Goal: Use online tool/utility: Use online tool/utility

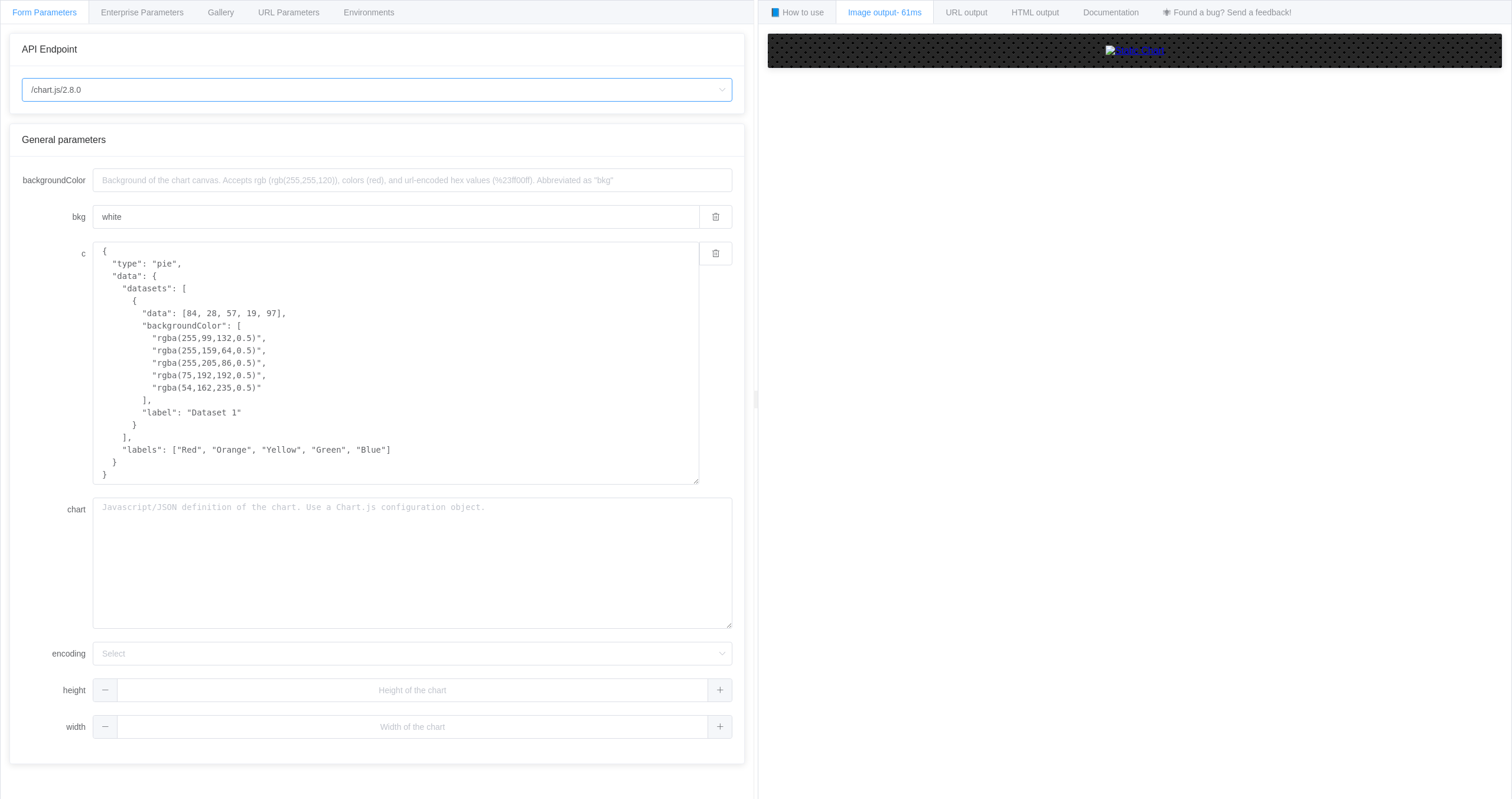
click at [199, 93] on input "/chart.js/2.8.0" at bounding box center [377, 90] width 711 height 24
click at [164, 121] on li "/chart" at bounding box center [382, 122] width 718 height 20
type input "/chart"
type input "20"
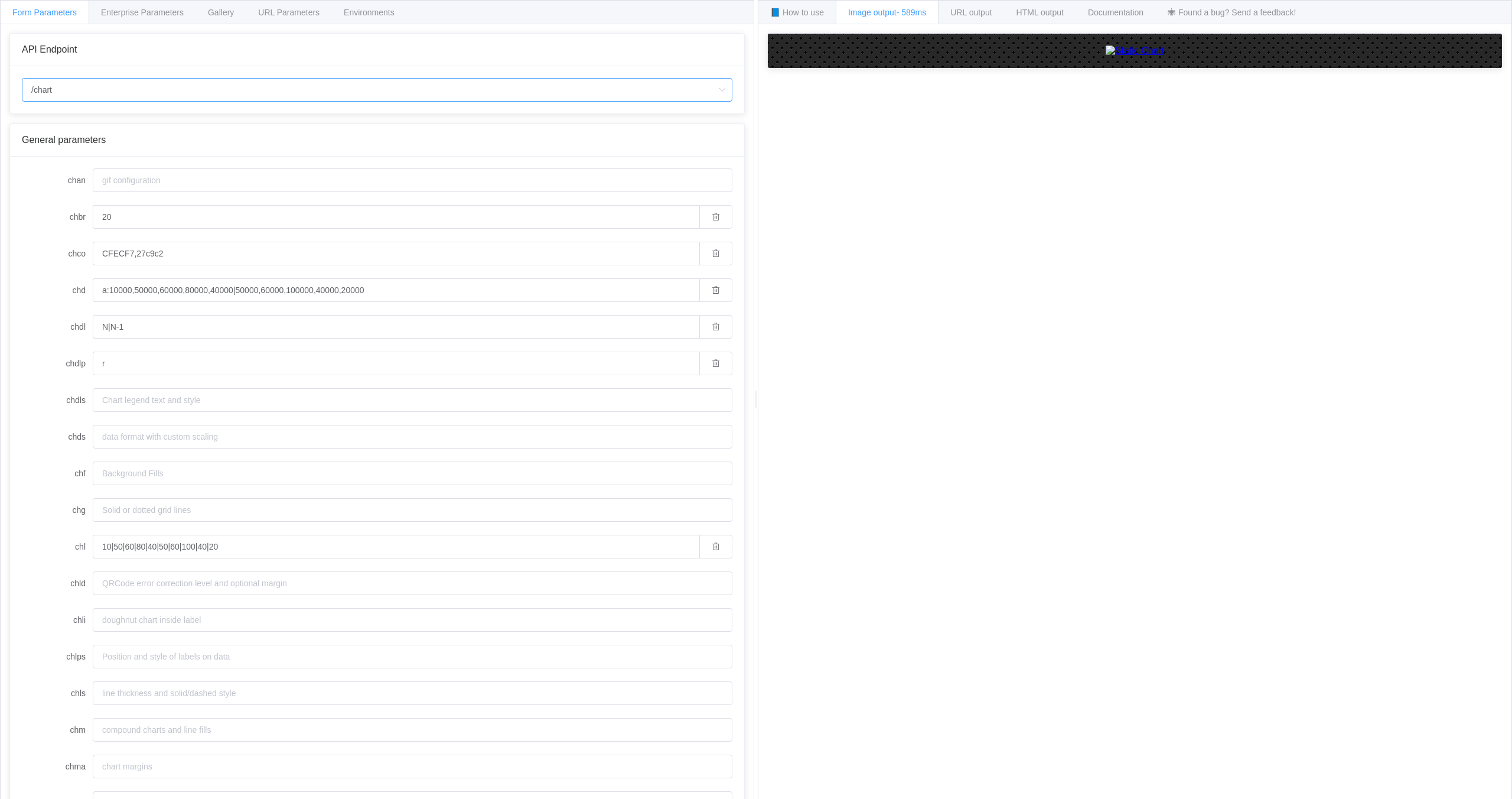
click at [185, 80] on input "/chart" at bounding box center [377, 90] width 711 height 24
click at [122, 140] on li "/chart.js/2.8.0" at bounding box center [377, 143] width 709 height 20
type input "/chart.js/2.8.0"
type input "white"
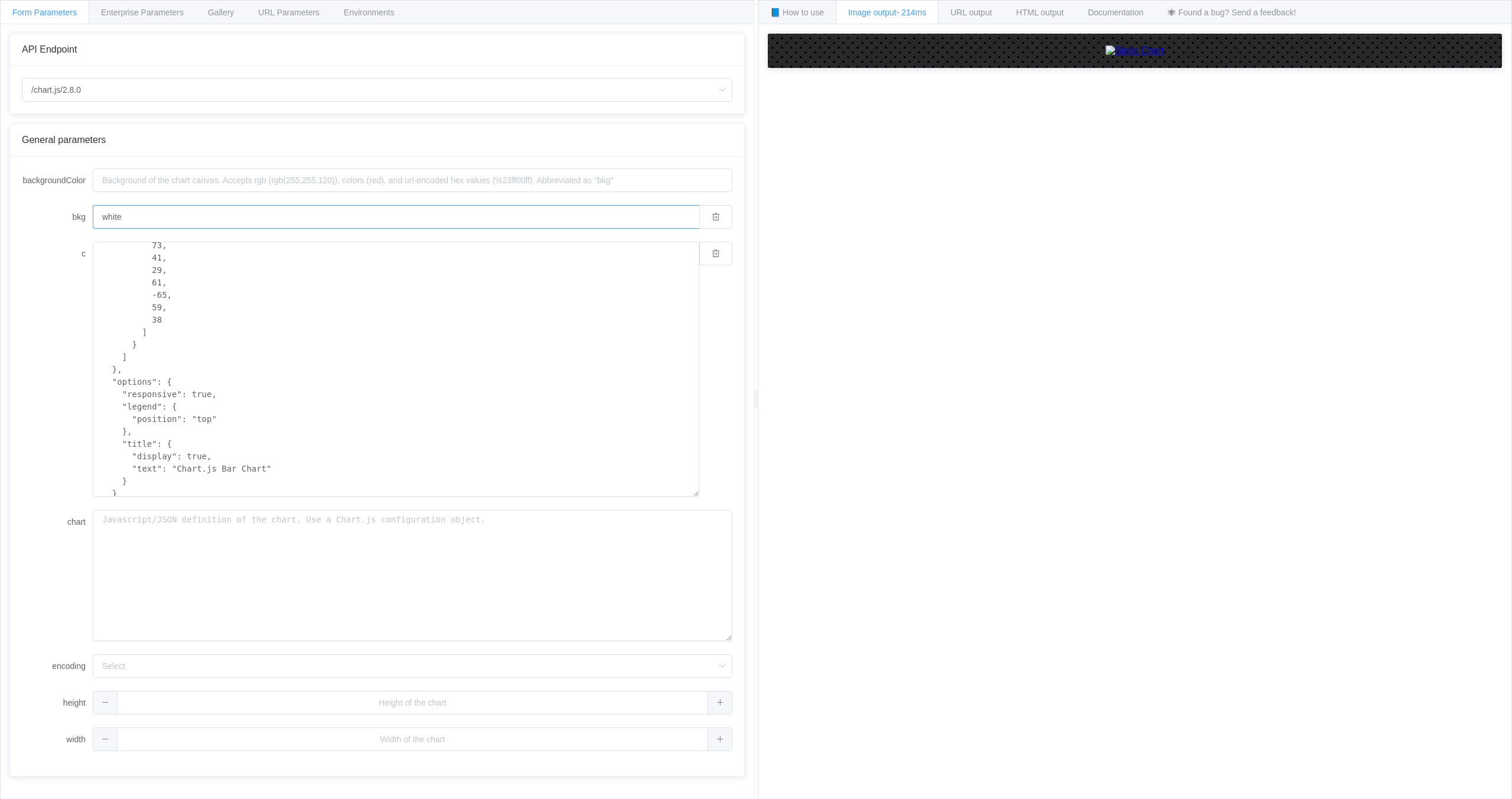
click at [212, 227] on input "white" at bounding box center [396, 216] width 606 height 24
click at [175, 14] on span "Enterprise Parameters" at bounding box center [142, 12] width 82 height 10
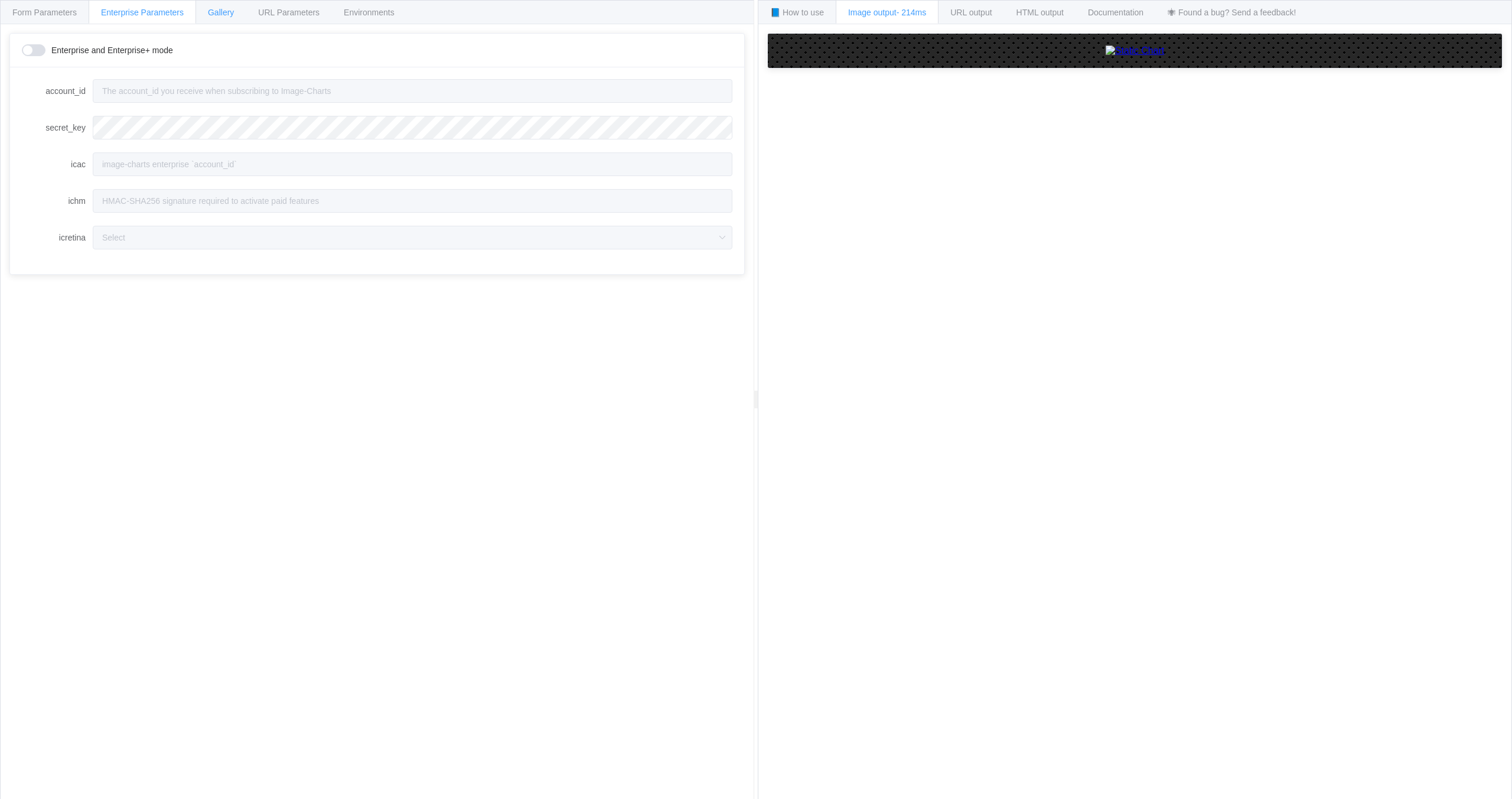
click at [217, 10] on span "Gallery" at bounding box center [221, 12] width 26 height 10
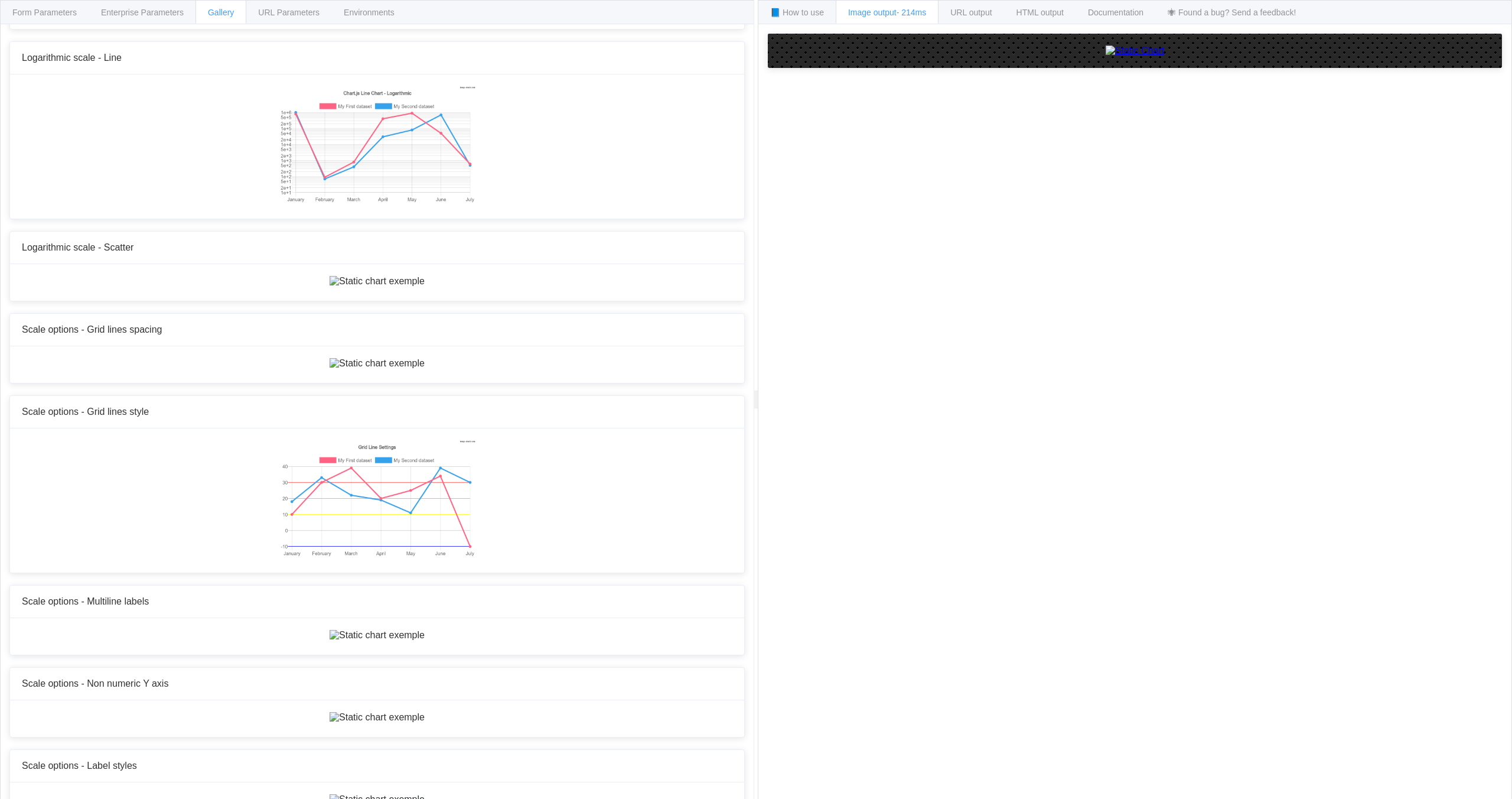
scroll to position [4477, 0]
